Goal: Information Seeking & Learning: Learn about a topic

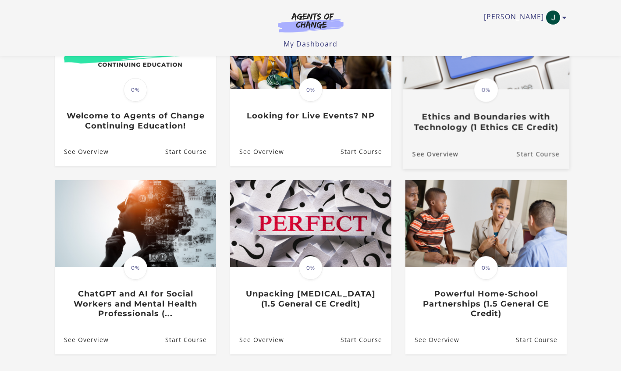
scroll to position [88, 0]
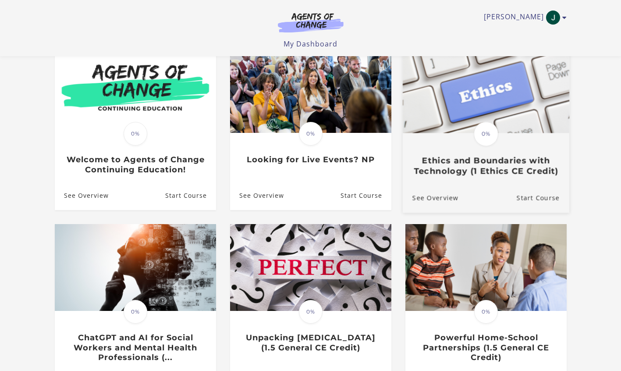
click at [485, 103] on img at bounding box center [485, 88] width 166 height 90
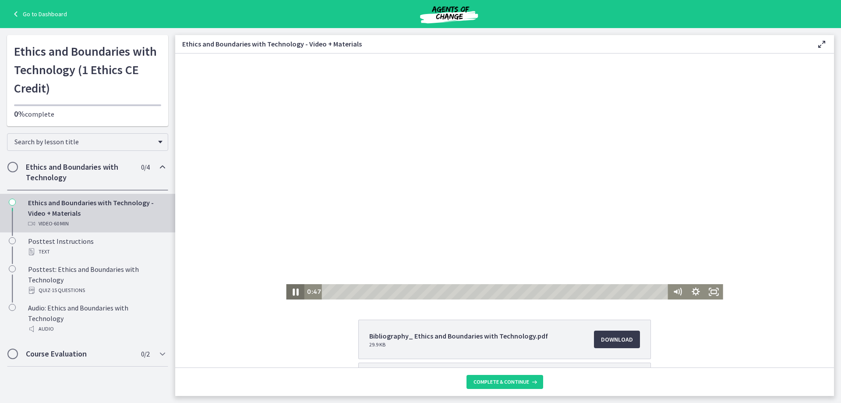
click at [288, 292] on icon "Pause" at bounding box center [295, 291] width 22 height 18
click at [288, 291] on icon "Play Video" at bounding box center [296, 291] width 18 height 15
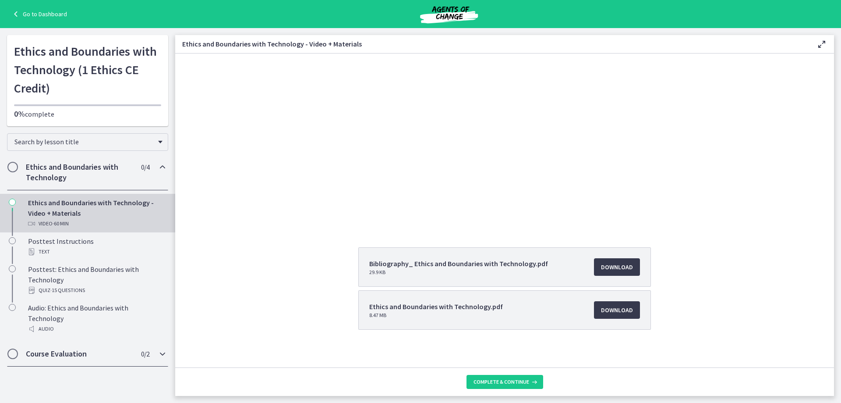
scroll to position [77, 0]
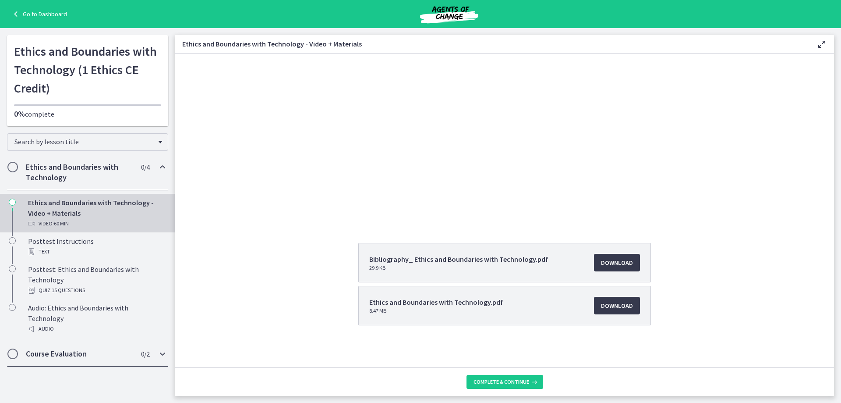
click at [159, 348] on icon "Chapters" at bounding box center [162, 353] width 11 height 11
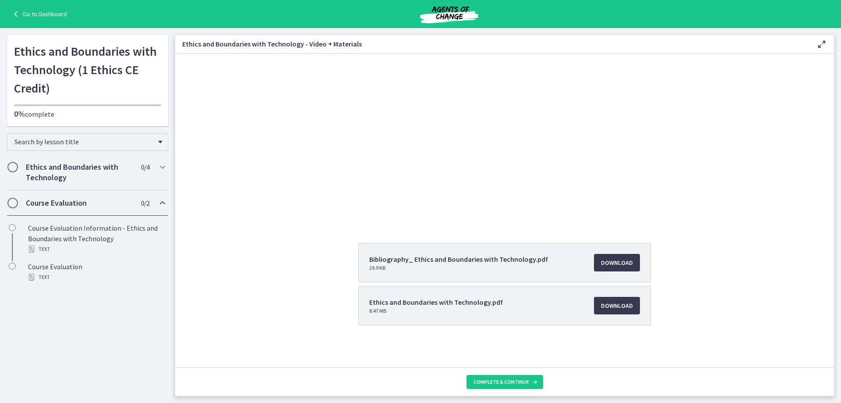
click at [162, 201] on icon "Chapters" at bounding box center [162, 203] width 11 height 11
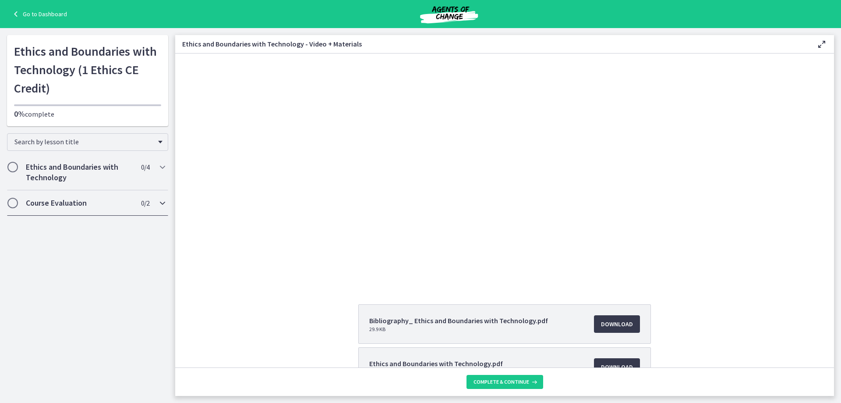
scroll to position [0, 0]
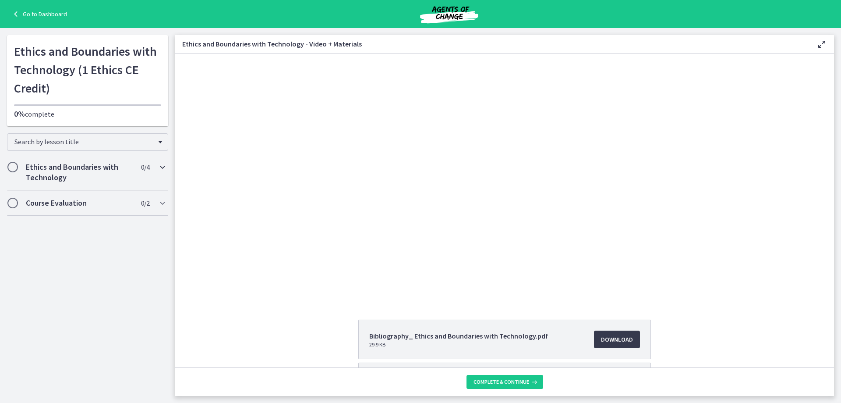
click at [161, 168] on icon "Chapters" at bounding box center [162, 167] width 11 height 11
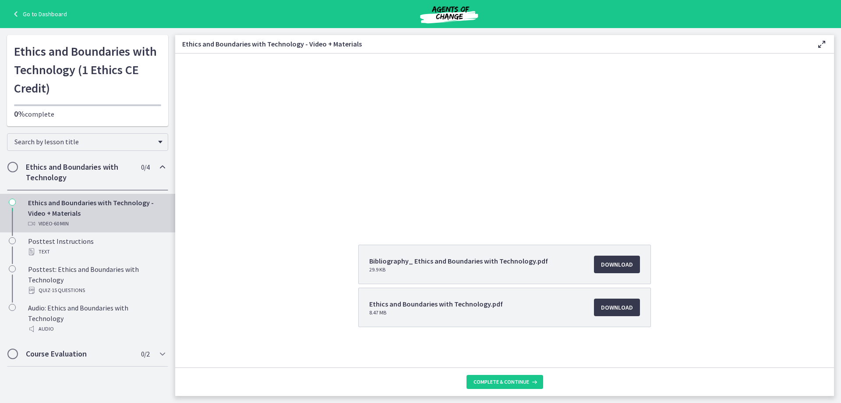
scroll to position [77, 0]
click at [613, 300] on span "Download Opens in a new window" at bounding box center [617, 305] width 32 height 11
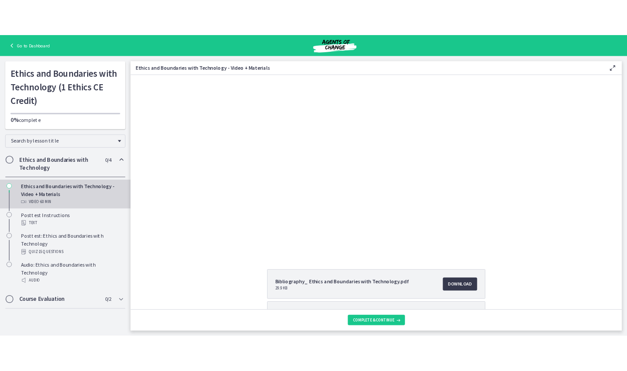
scroll to position [0, 0]
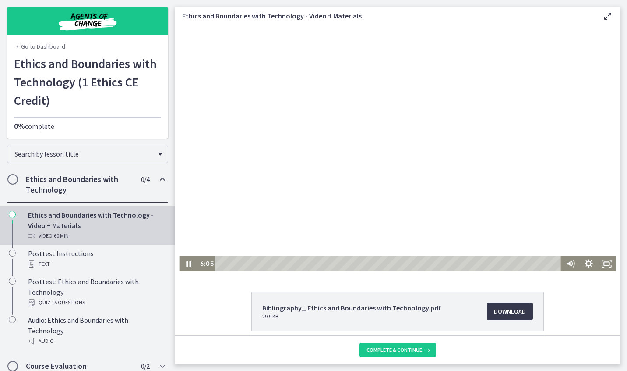
click at [563, 40] on div at bounding box center [397, 148] width 437 height 246
click at [185, 260] on icon "Play Video" at bounding box center [189, 263] width 22 height 18
click at [187, 261] on icon "Pause" at bounding box center [189, 263] width 6 height 7
click at [187, 265] on icon "Play Video" at bounding box center [189, 263] width 18 height 15
click at [187, 262] on icon "Pause" at bounding box center [188, 264] width 5 height 6
